Goal: Find specific page/section: Find specific page/section

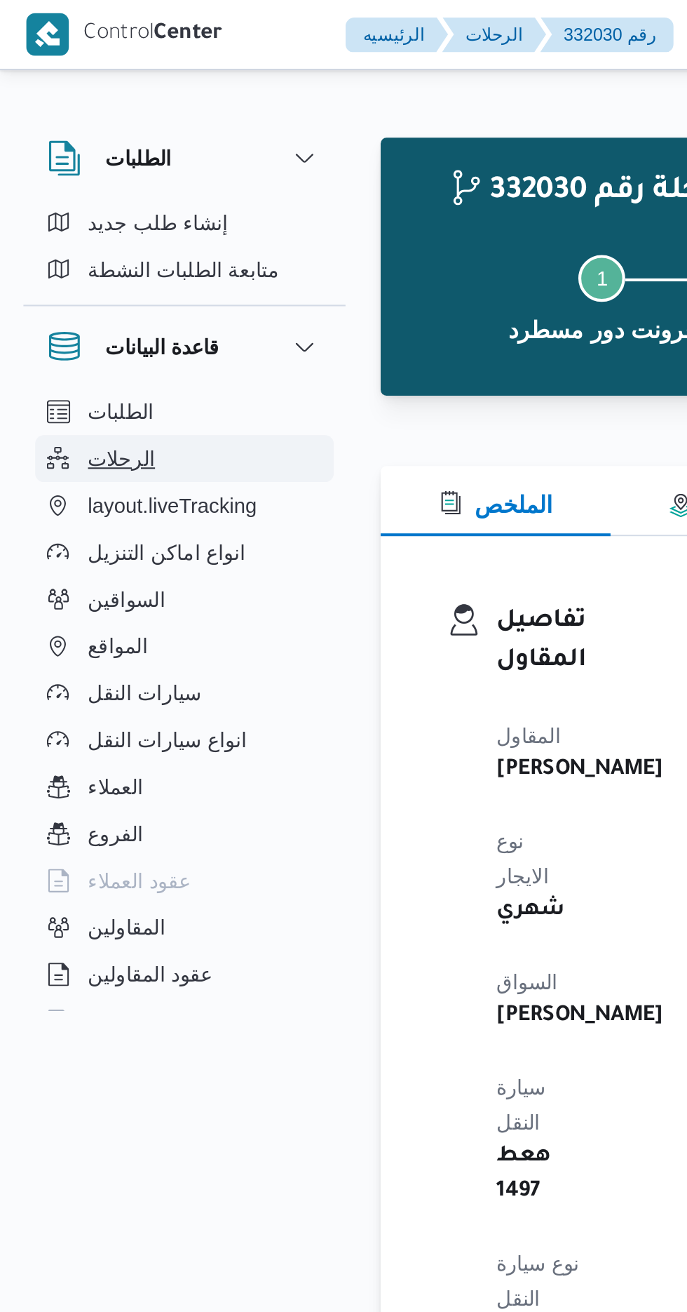
click at [53, 215] on span "الرحلات" at bounding box center [58, 219] width 32 height 17
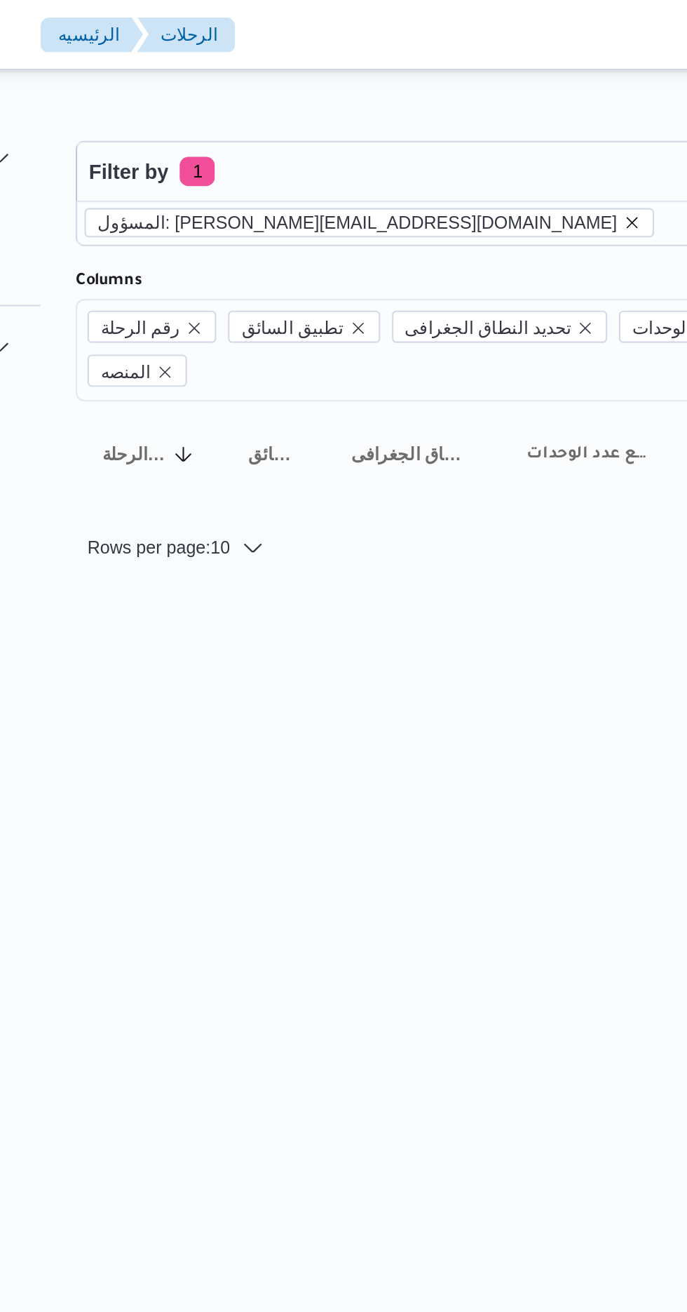
click at [446, 106] on icon "remove selected entity" at bounding box center [449, 107] width 6 height 6
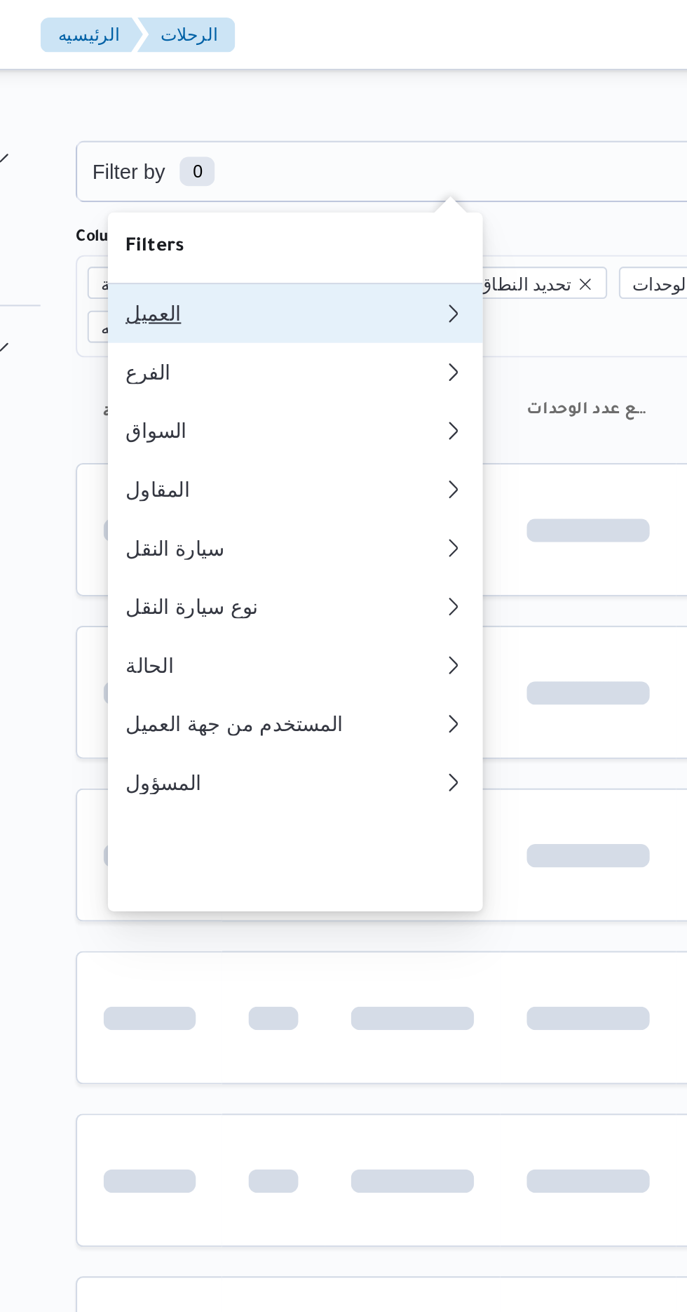
click at [223, 153] on div "العميل" at bounding box center [282, 149] width 152 height 11
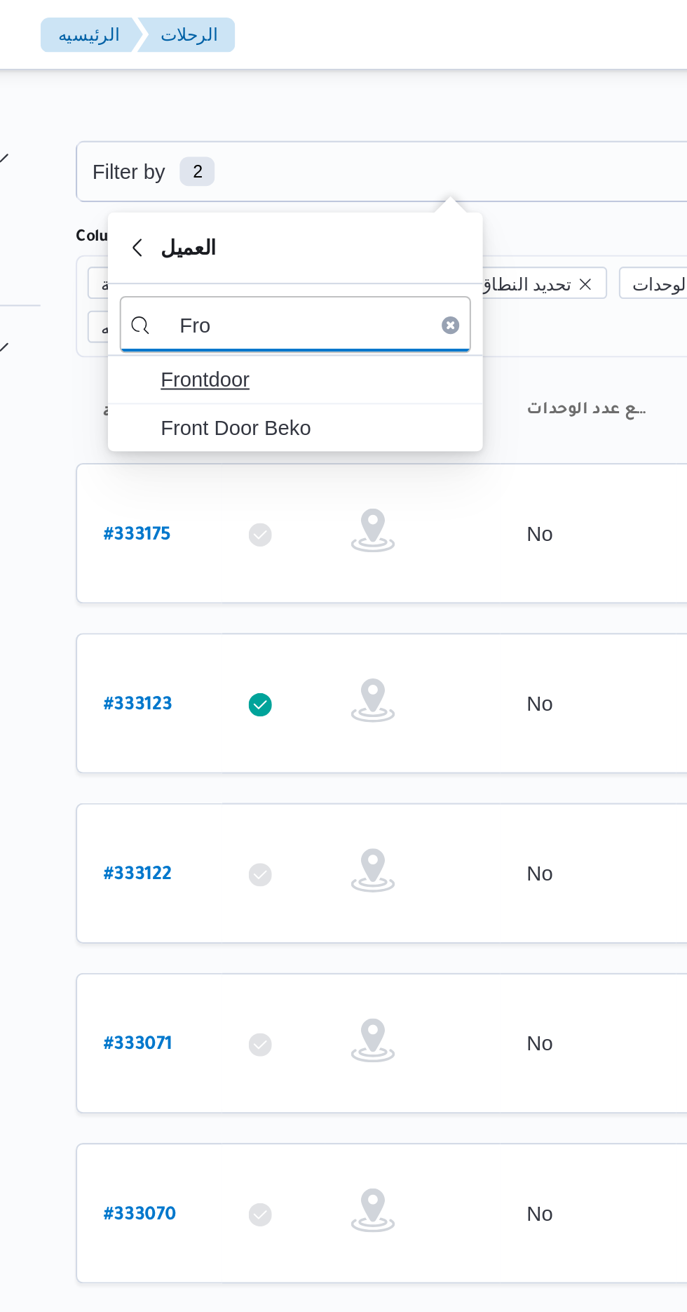
type input "Fro"
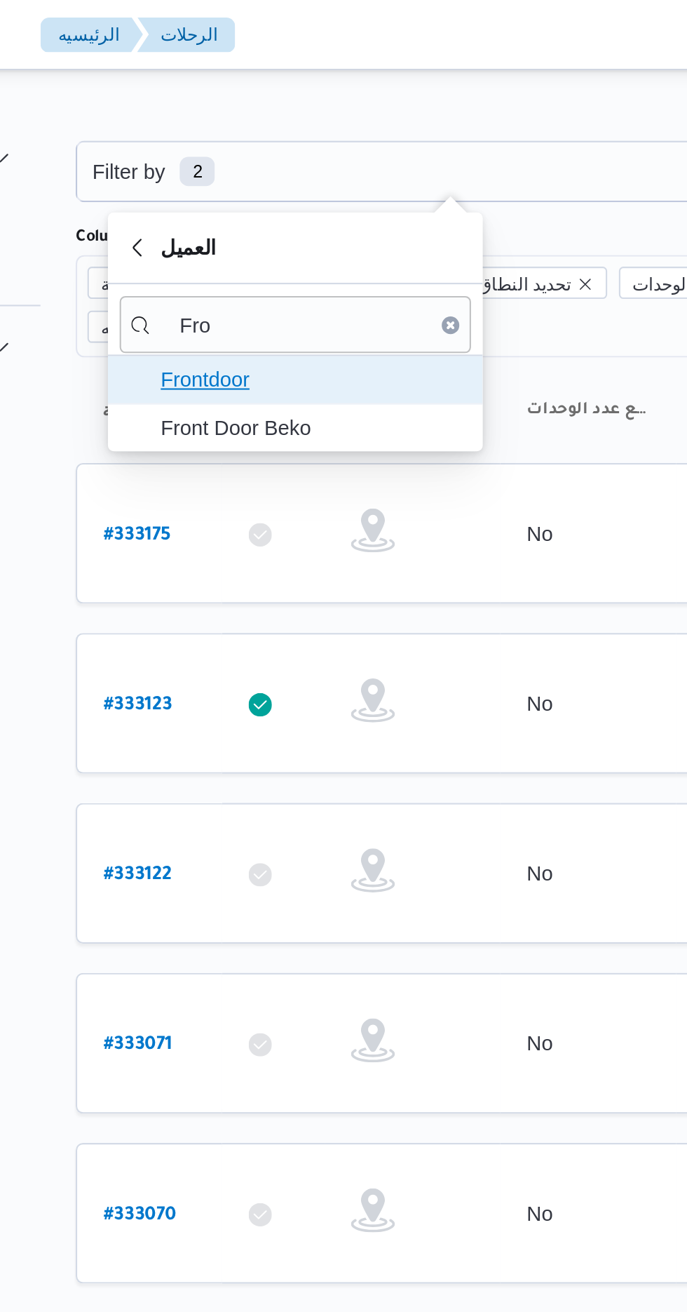
click at [241, 183] on span "Frontdoor" at bounding box center [296, 181] width 146 height 17
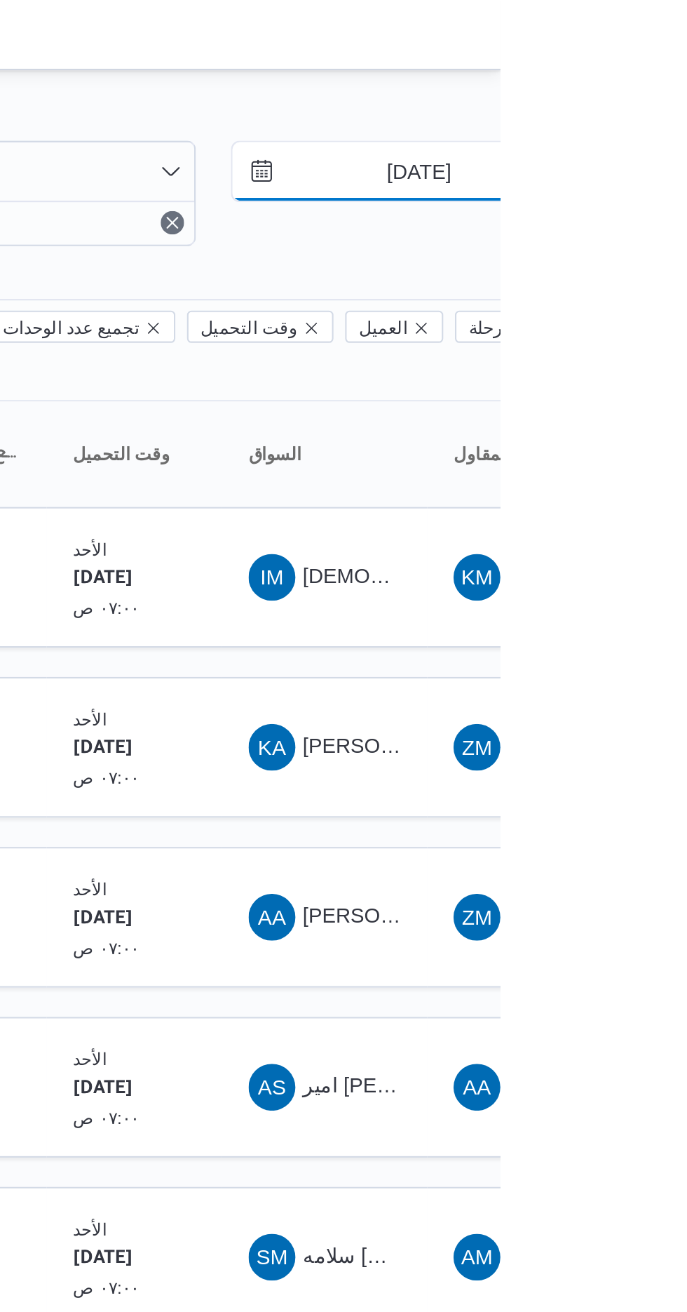
click at [628, 80] on input "[DATE]" at bounding box center [638, 82] width 159 height 28
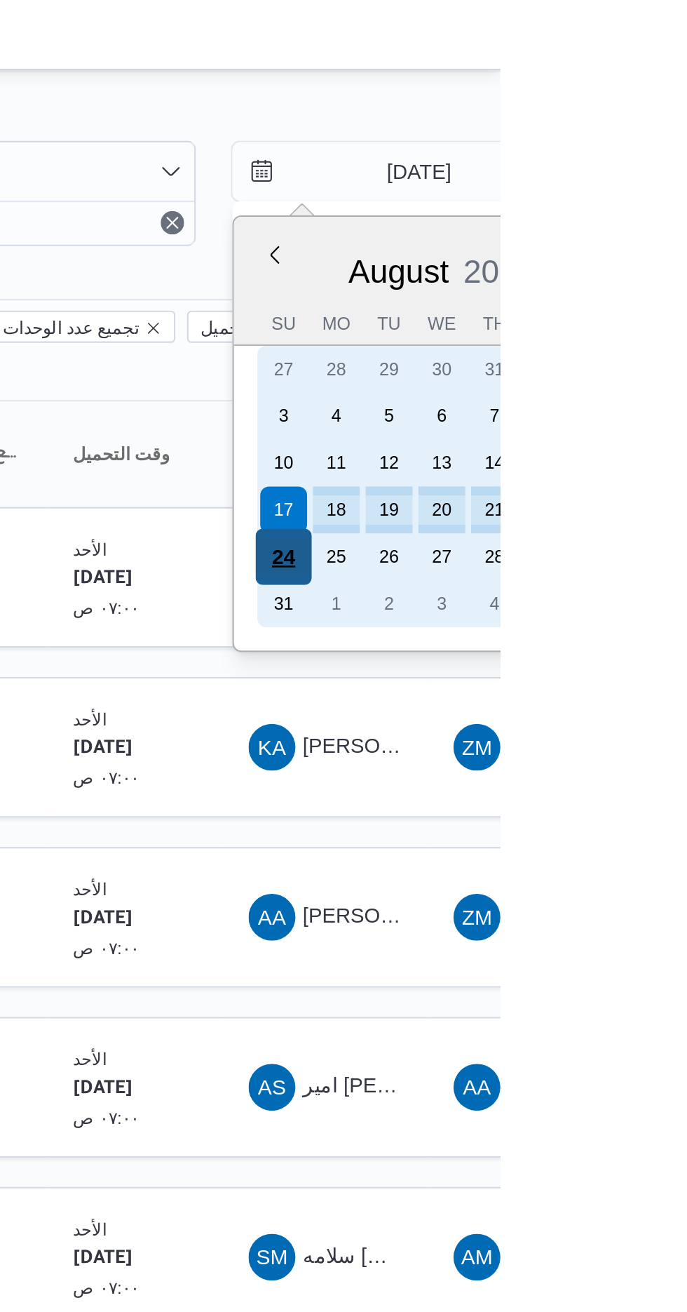
click at [582, 267] on div "24" at bounding box center [583, 266] width 27 height 27
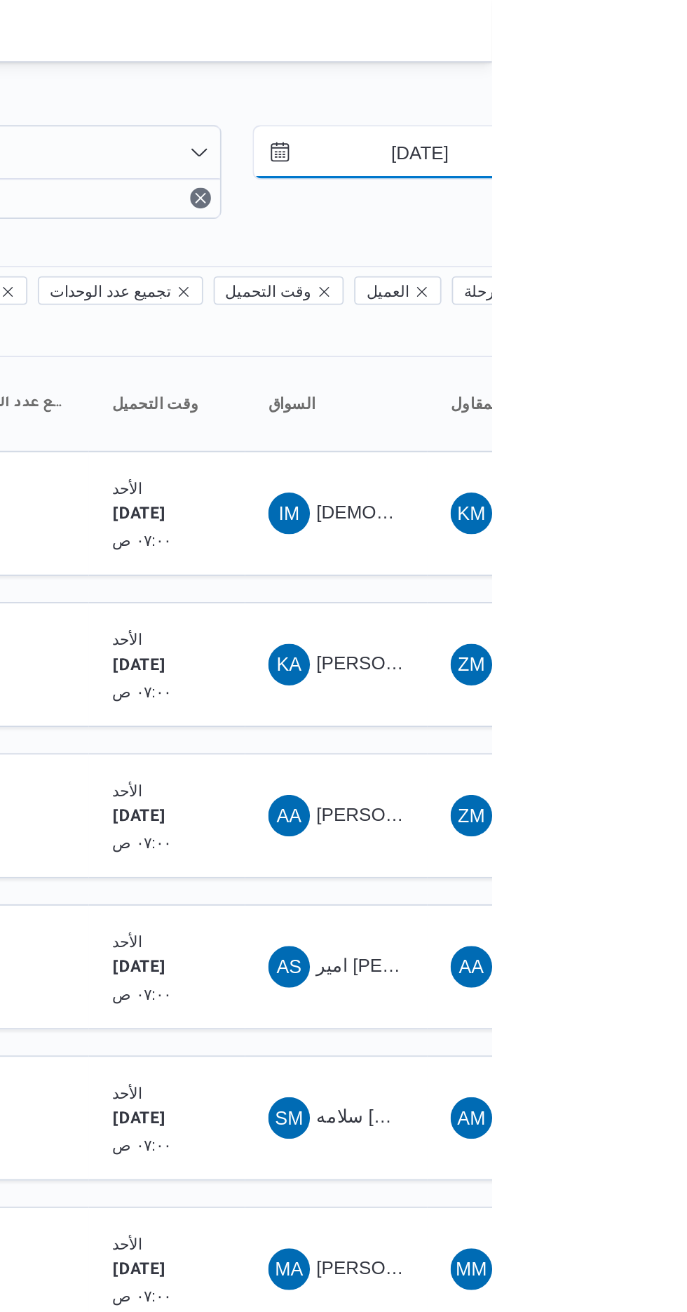
click at [639, 84] on input "[DATE]" at bounding box center [638, 82] width 159 height 28
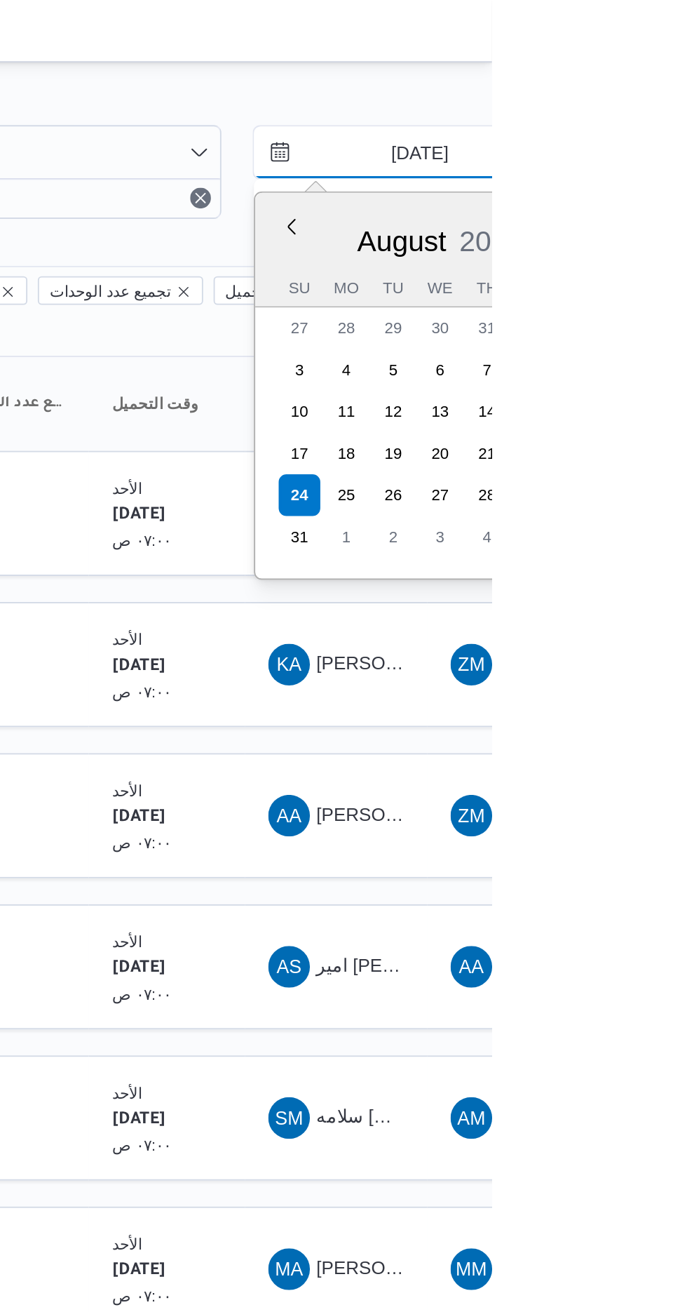
type input "[DATE]"
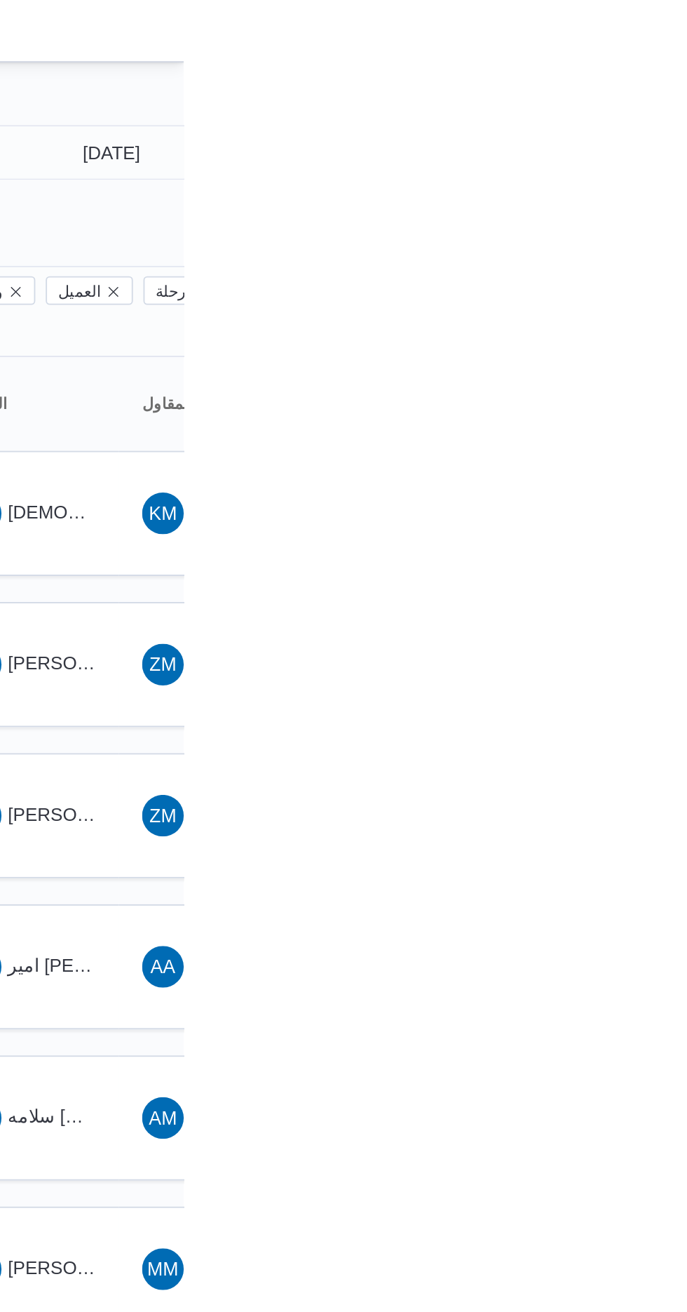
type input "[DATE]"
